Goal: Transaction & Acquisition: Purchase product/service

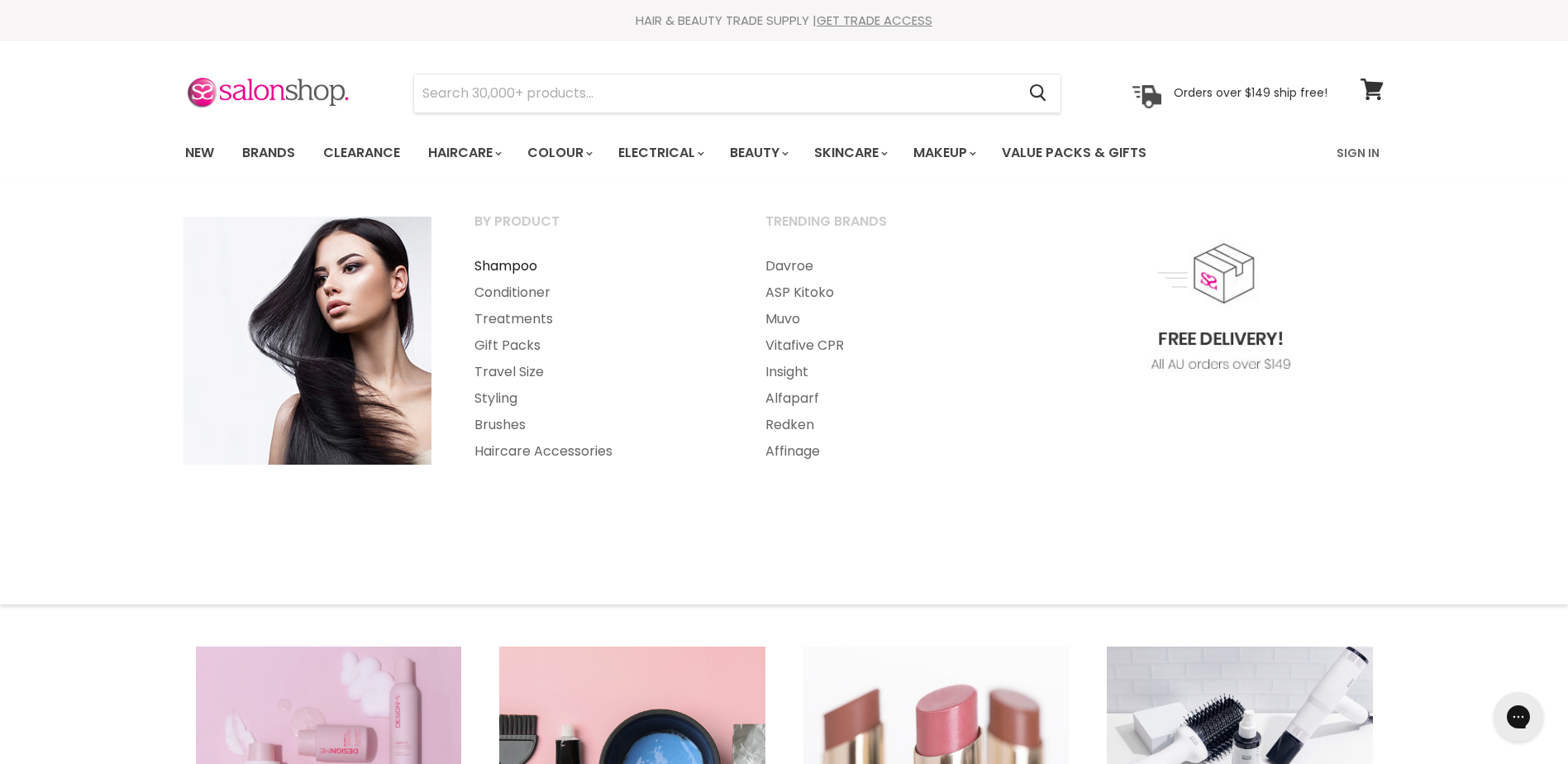
click at [499, 269] on link "Shampoo" at bounding box center [598, 266] width 288 height 27
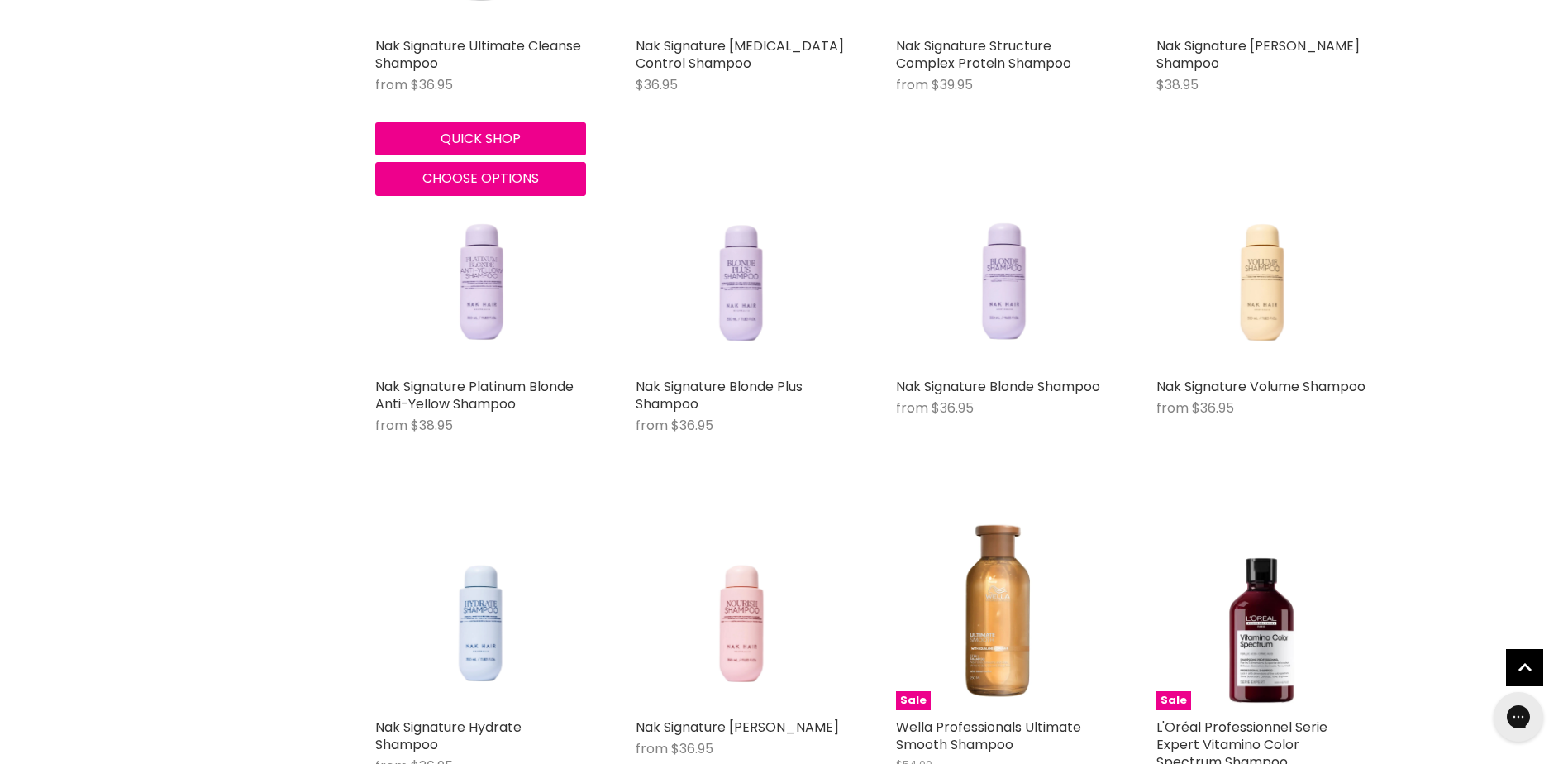
scroll to position [2564, 0]
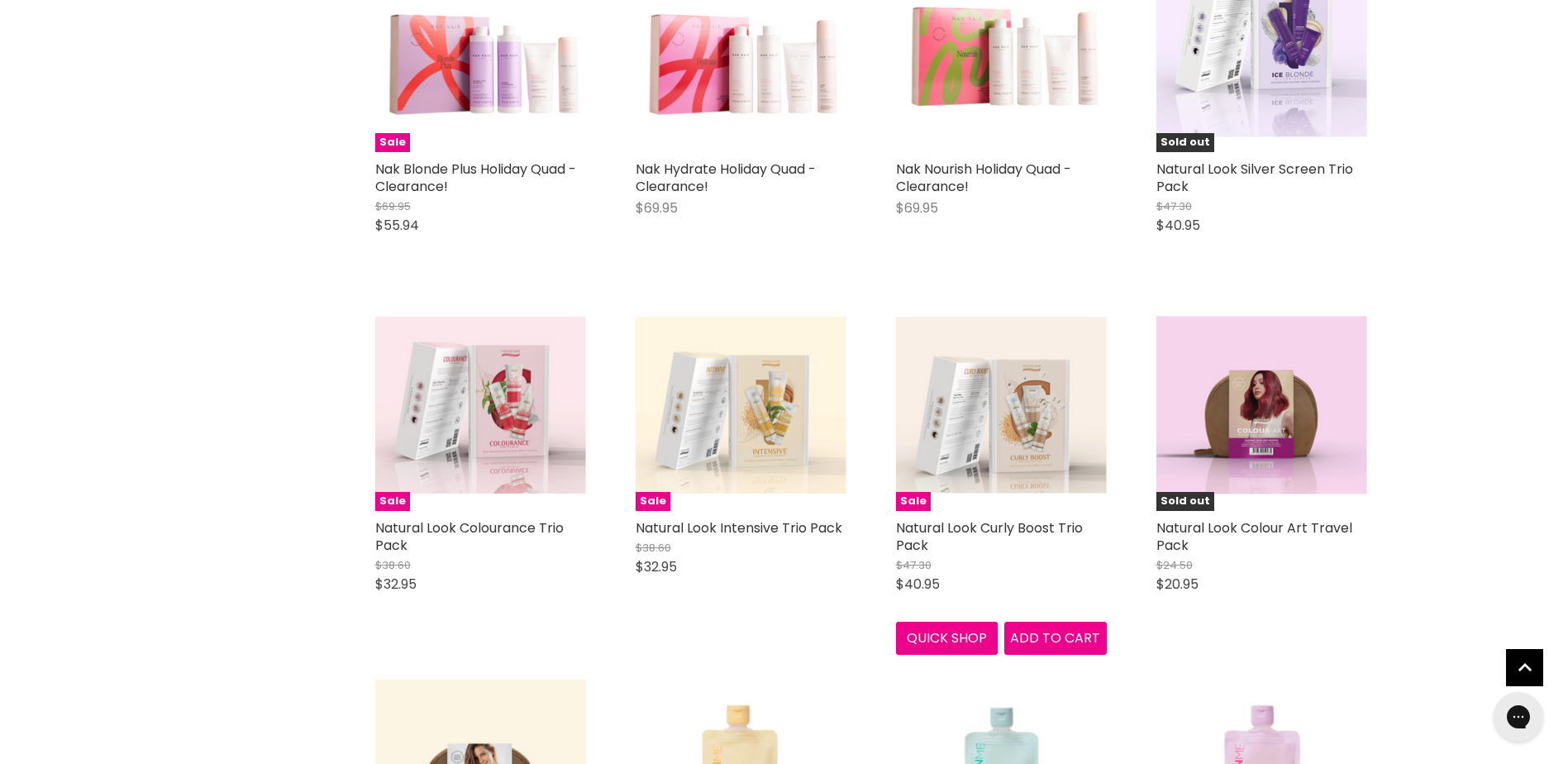
scroll to position [7856, 0]
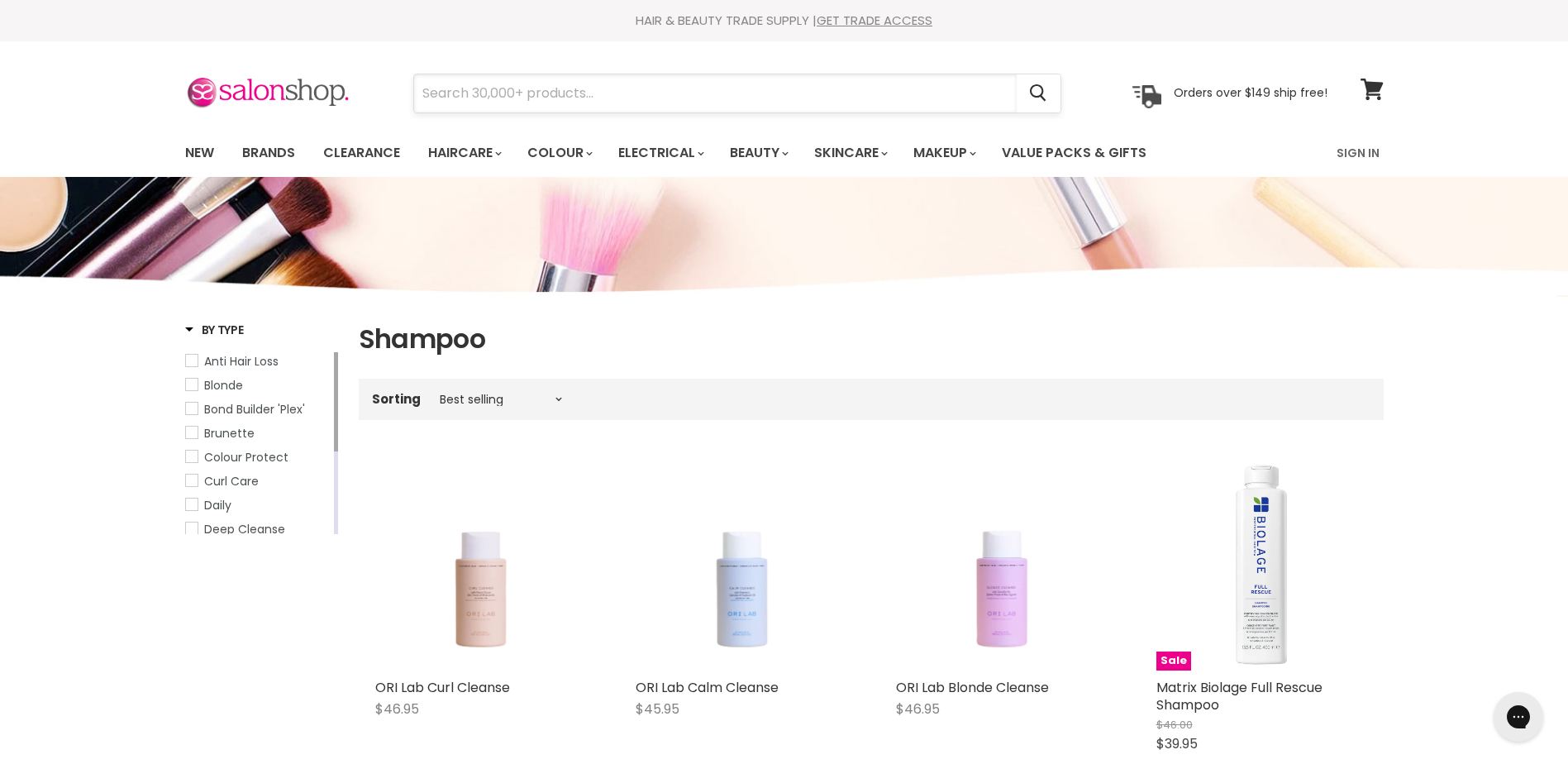
click at [915, 97] on input "Search" at bounding box center [716, 93] width 603 height 38
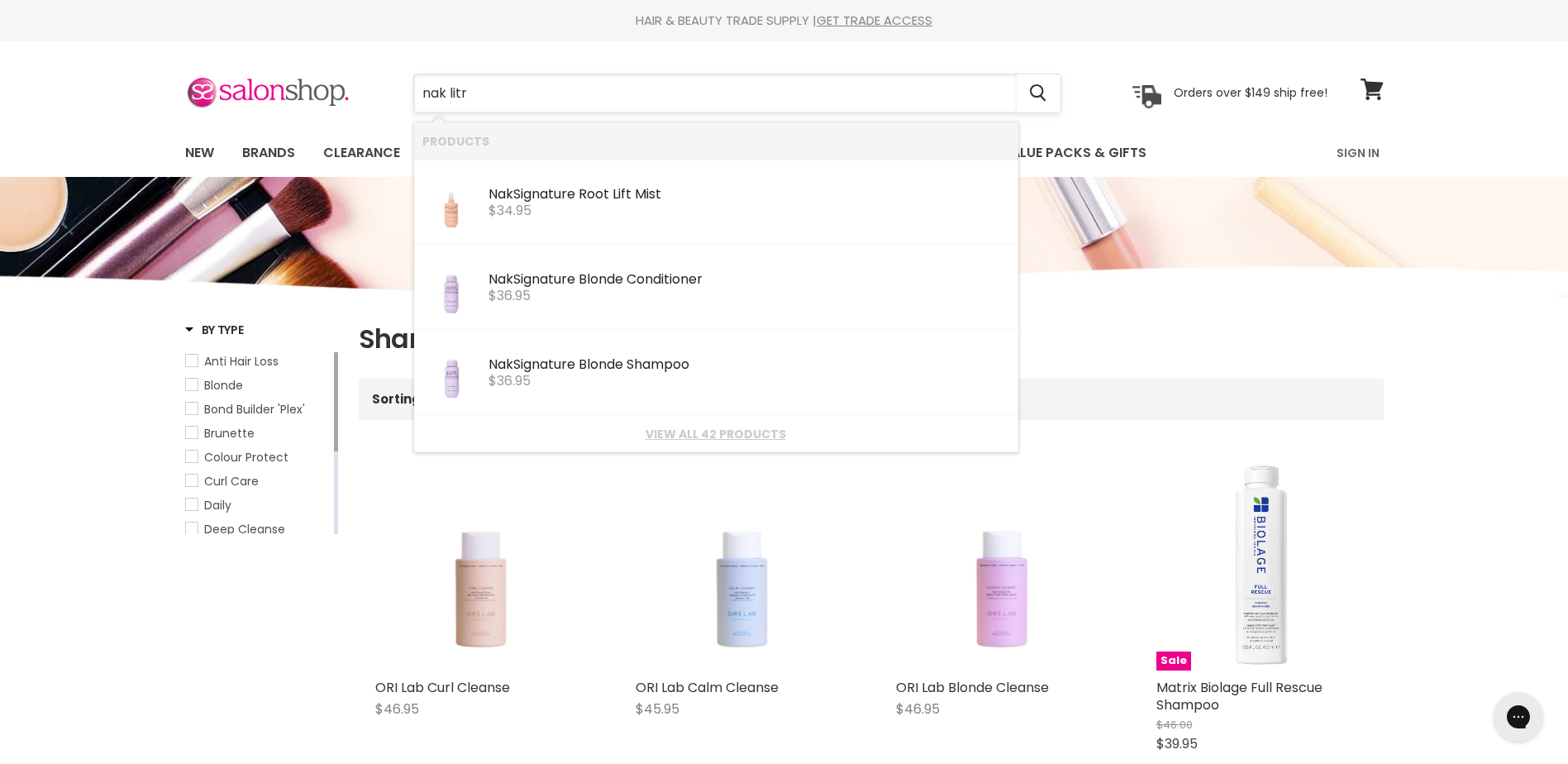
type input "nak litre"
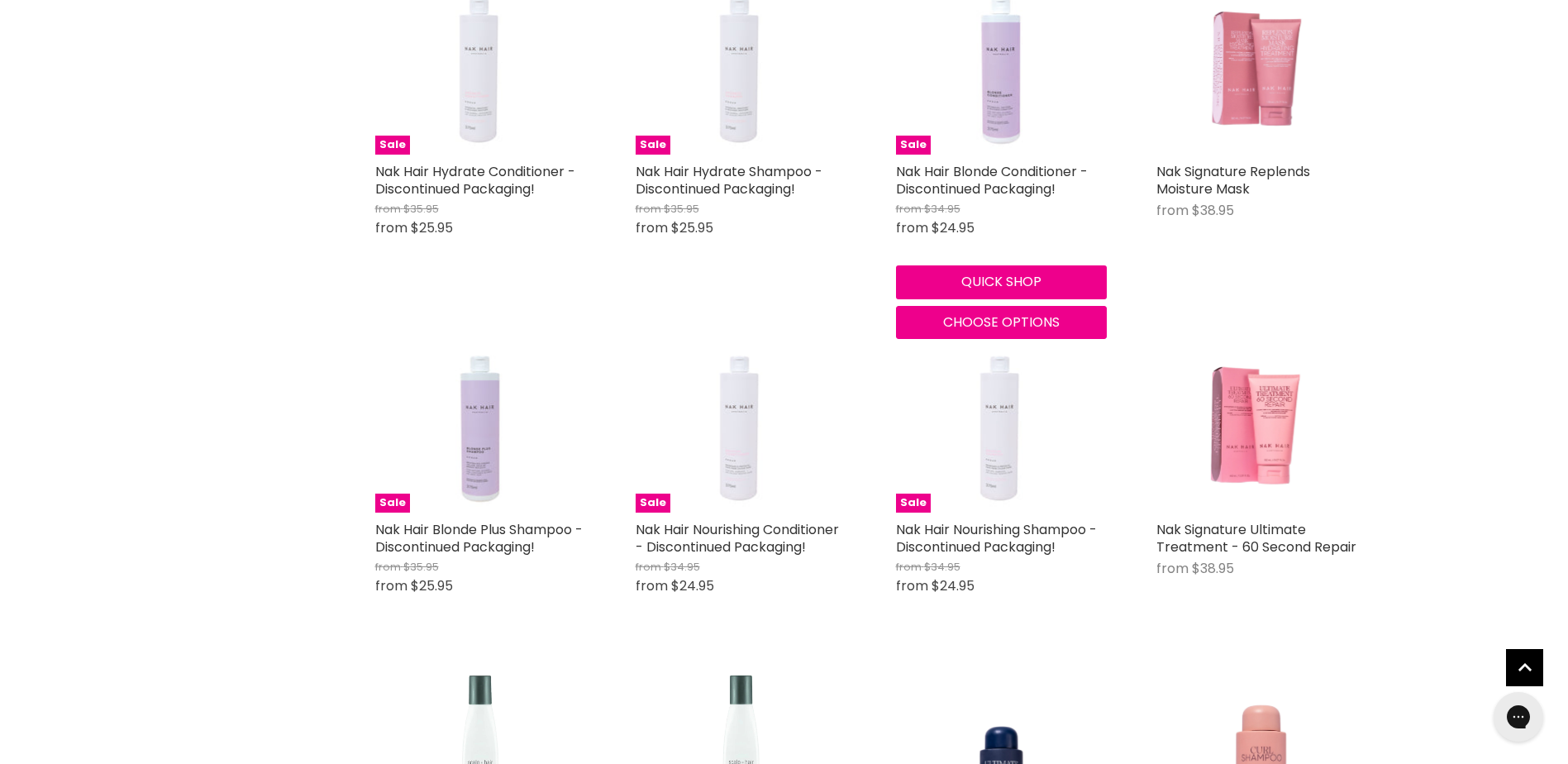
scroll to position [1736, 0]
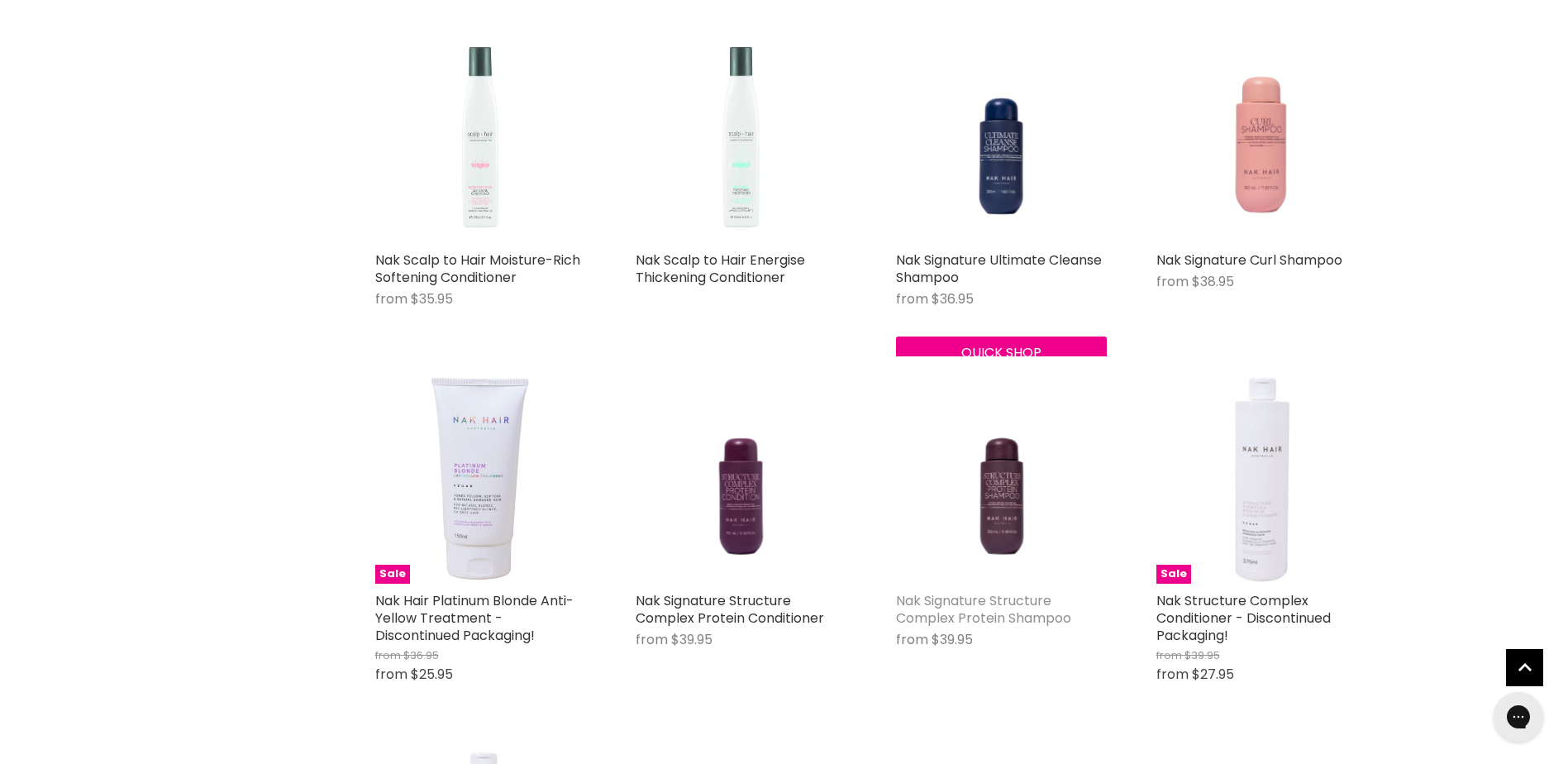
scroll to position [2398, 0]
